Goal: Information Seeking & Learning: Check status

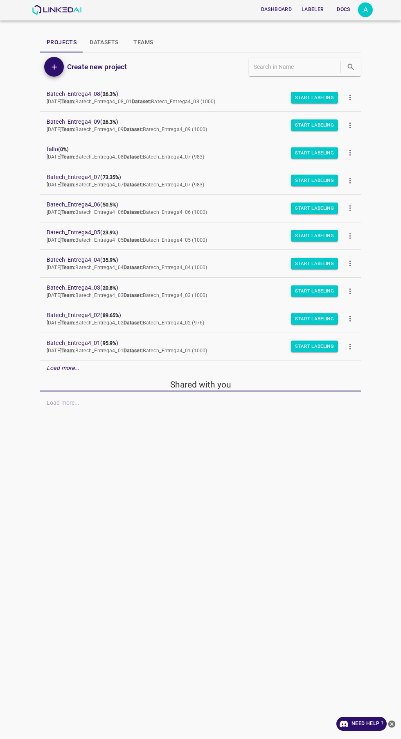
scroll to position [39, 0]
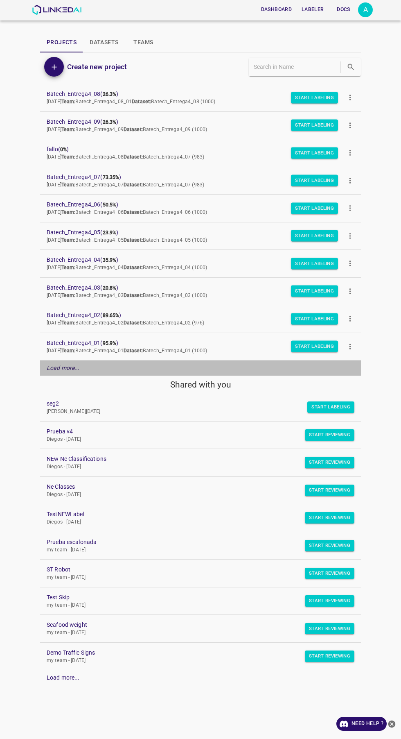
click at [79, 360] on div "Load more..." at bounding box center [200, 367] width 321 height 15
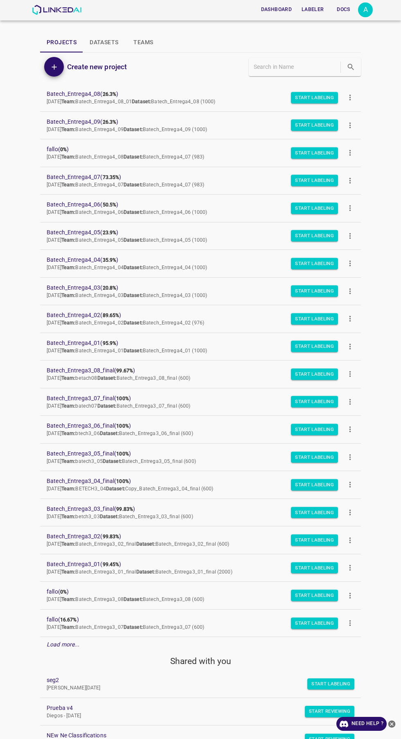
scroll to position [0, 0]
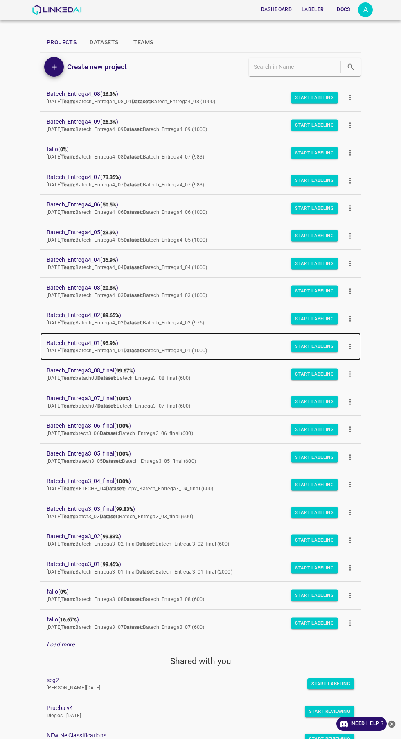
click at [93, 340] on span "Batech_Entrega4_01 ( 95.9% )" at bounding box center [194, 343] width 295 height 9
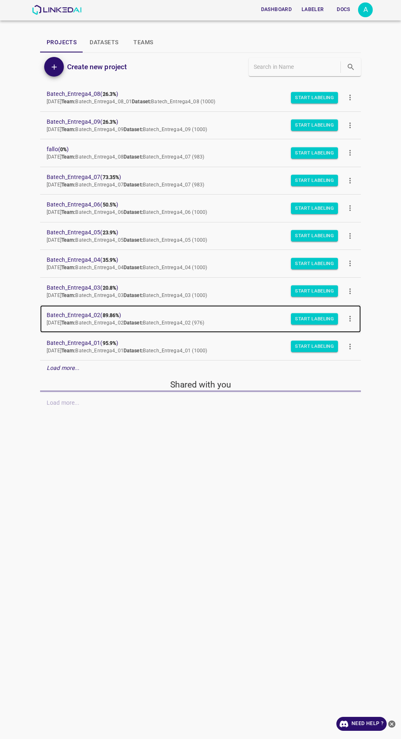
click at [93, 315] on span "Batech_Entrega4_02 ( 89.86% )" at bounding box center [194, 315] width 295 height 9
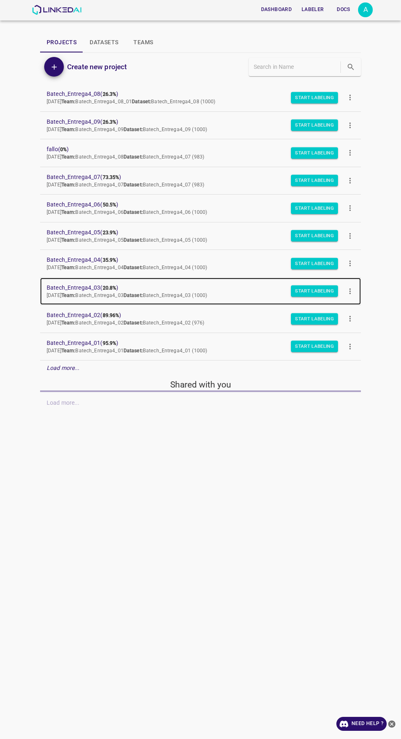
click at [116, 289] on b "20.8%" at bounding box center [110, 288] width 14 height 6
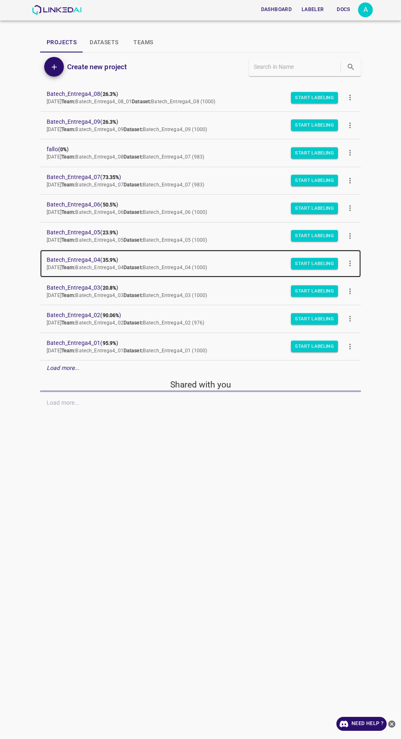
click at [103, 256] on span "Batech_Entrega4_04 ( 35.9% )" at bounding box center [194, 260] width 295 height 9
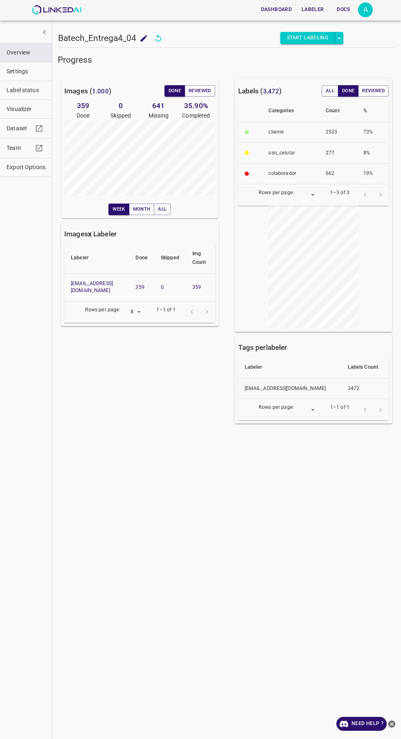
click at [196, 399] on div "Images ( 1.000 ) Done Reviewed 359 Done 0 Skipped 641 Missing 35.90 % Completed…" at bounding box center [135, 246] width 174 height 361
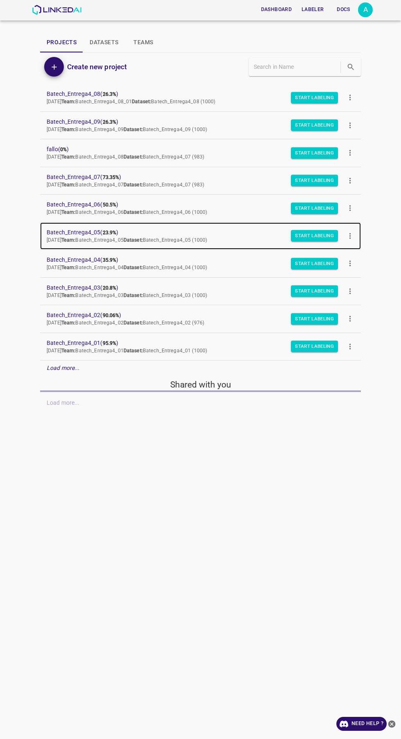
click at [107, 229] on span "Batech_Entrega4_05 ( 23.9% )" at bounding box center [194, 232] width 295 height 9
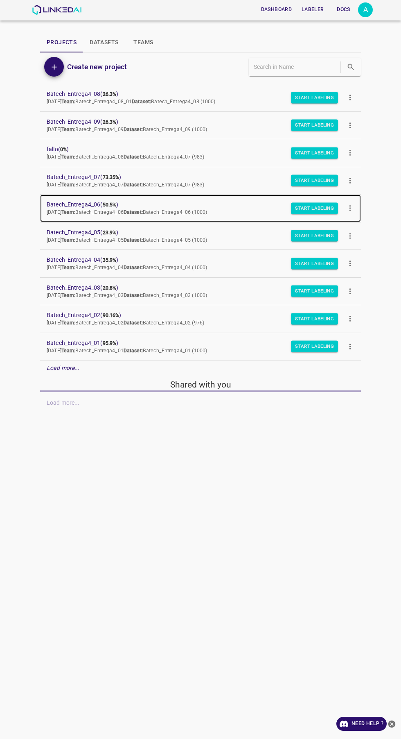
click at [98, 202] on span "Batech_Entrega4_06 ( 50.5% )" at bounding box center [194, 204] width 295 height 9
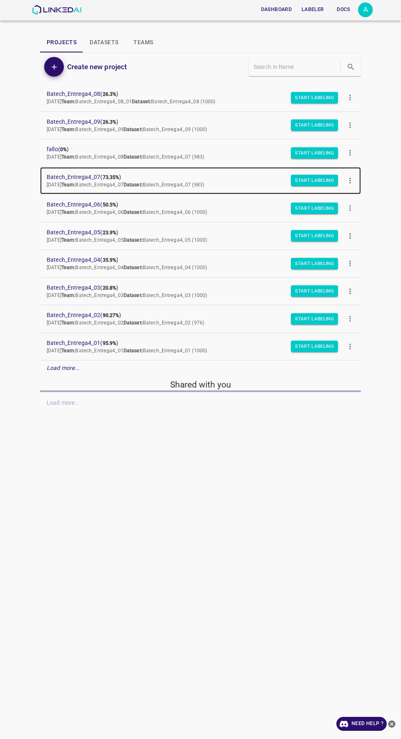
click at [105, 177] on b "73.35%" at bounding box center [111, 177] width 17 height 6
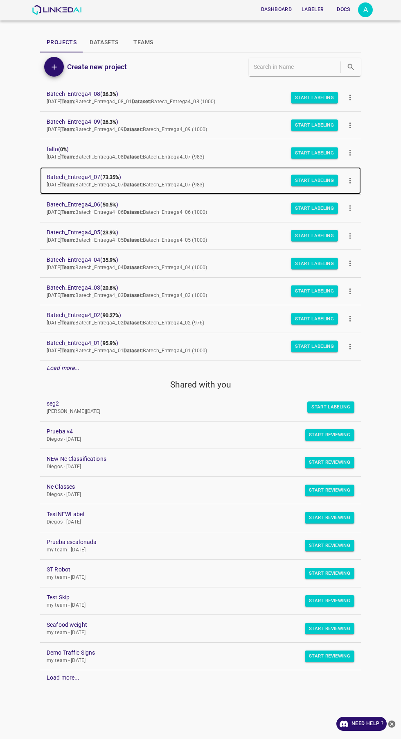
click at [97, 177] on span "Batech_Entrega4_07 ( 73.35% )" at bounding box center [194, 177] width 295 height 9
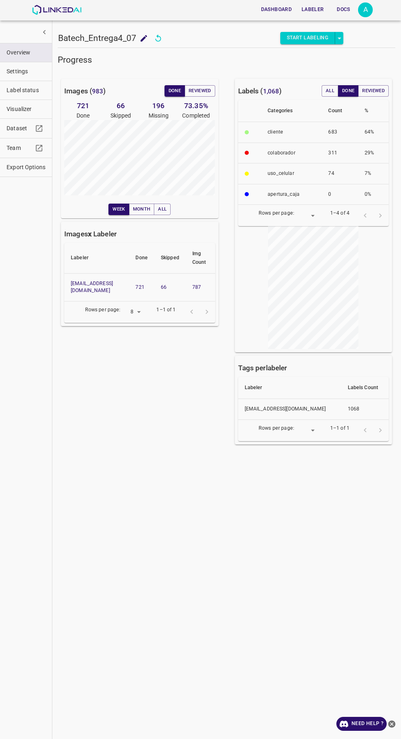
scroll to position [0, 14]
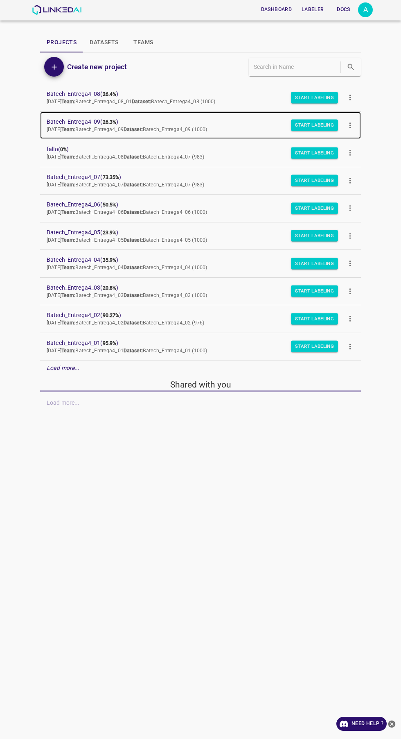
click at [109, 120] on b "26.3%" at bounding box center [110, 122] width 14 height 6
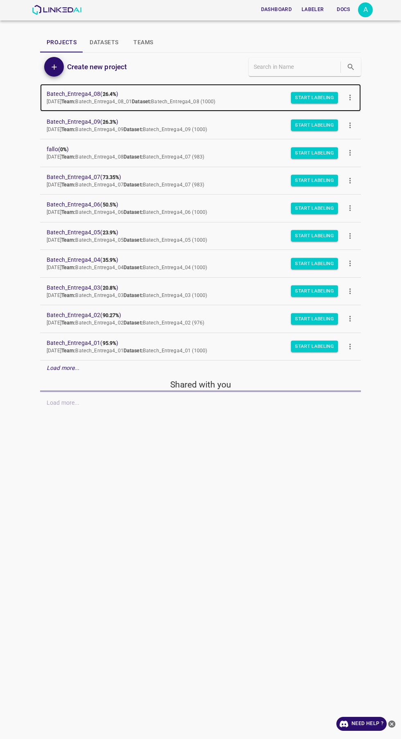
click at [88, 94] on span "Batech_Entrega4_08 ( 26.4% )" at bounding box center [194, 94] width 295 height 9
